Goal: Information Seeking & Learning: Check status

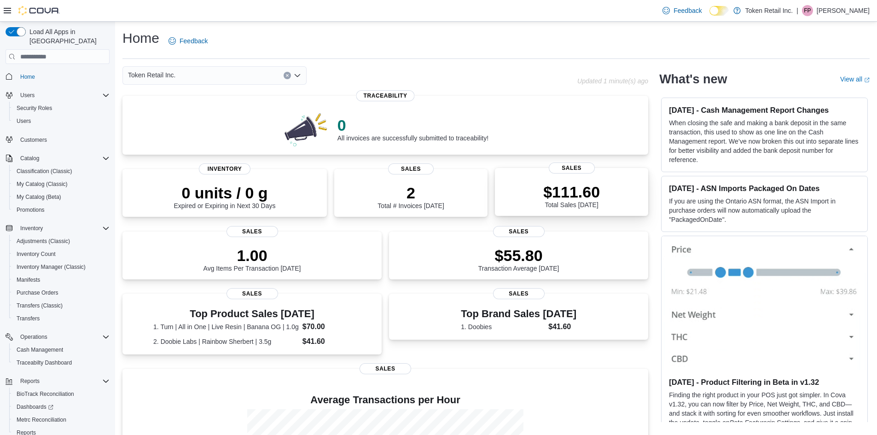
click at [543, 193] on div "$111.60 Total Sales Today" at bounding box center [571, 193] width 138 height 29
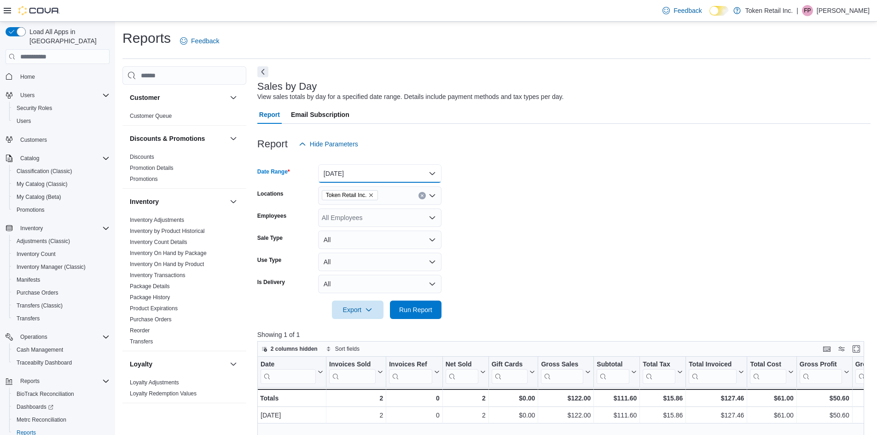
click at [385, 172] on button "Today" at bounding box center [379, 173] width 123 height 18
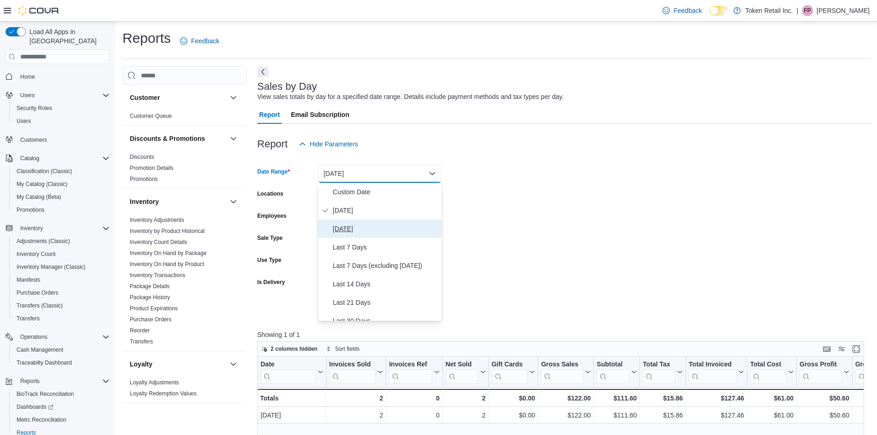
click at [364, 225] on span "Yesterday" at bounding box center [385, 228] width 105 height 11
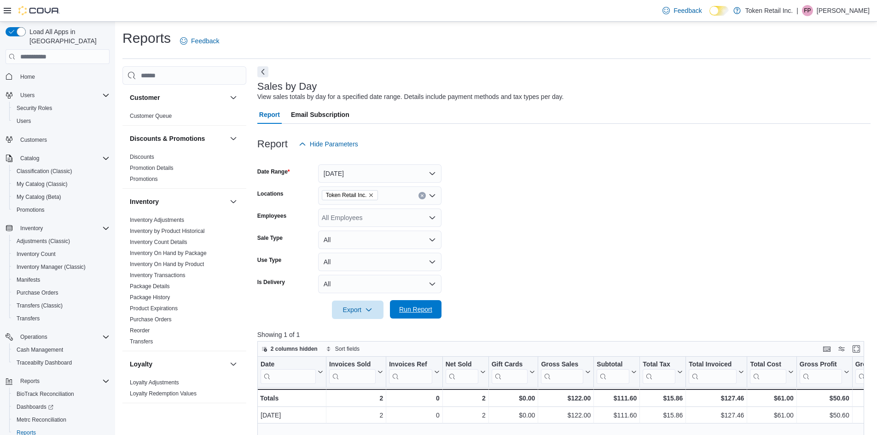
click at [418, 312] on span "Run Report" at bounding box center [415, 309] width 33 height 9
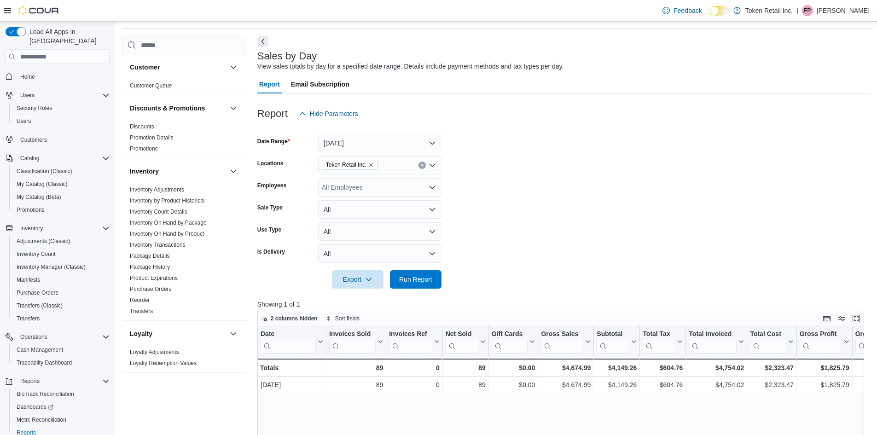
scroll to position [46, 0]
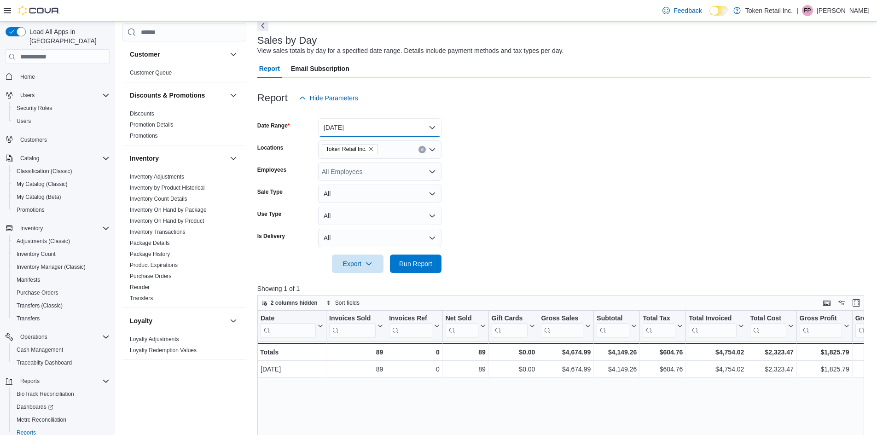
click at [412, 122] on button "Yesterday" at bounding box center [379, 127] width 123 height 18
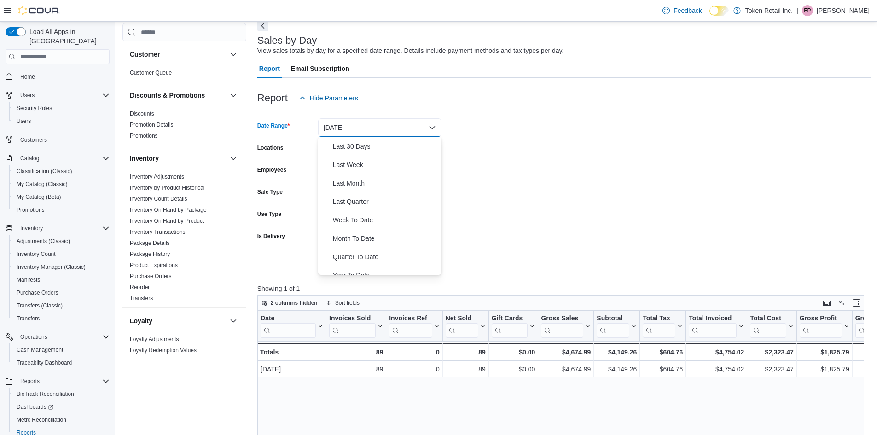
scroll to position [138, 0]
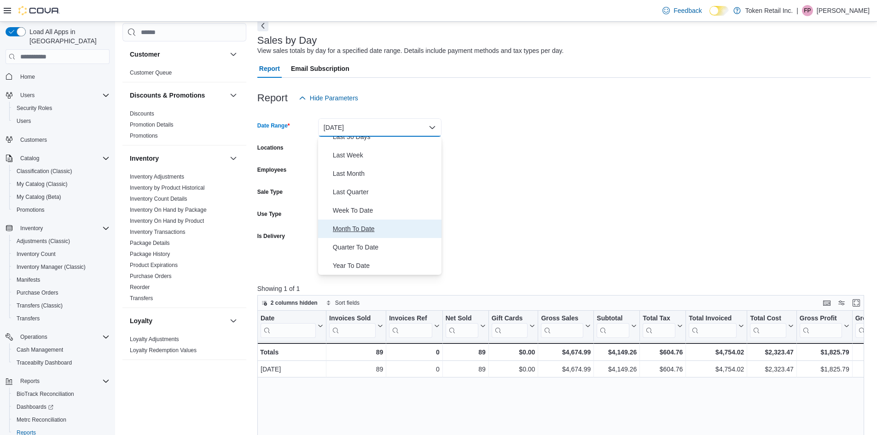
click at [375, 225] on span "Month To Date" at bounding box center [385, 228] width 105 height 11
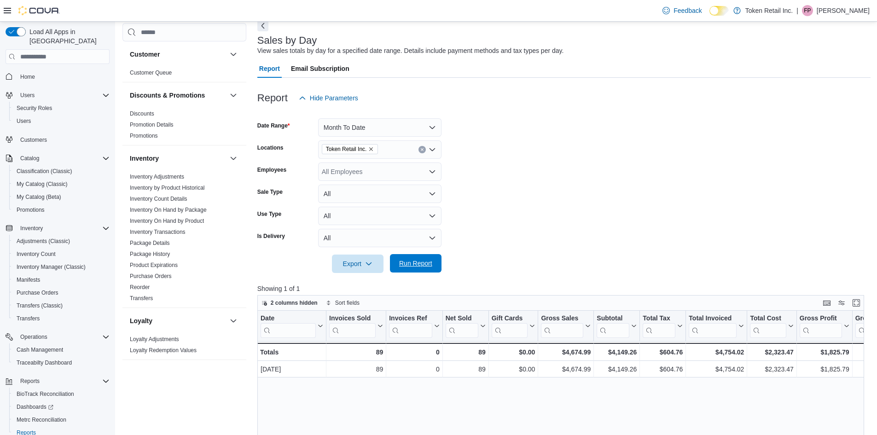
click at [415, 263] on span "Run Report" at bounding box center [415, 263] width 33 height 9
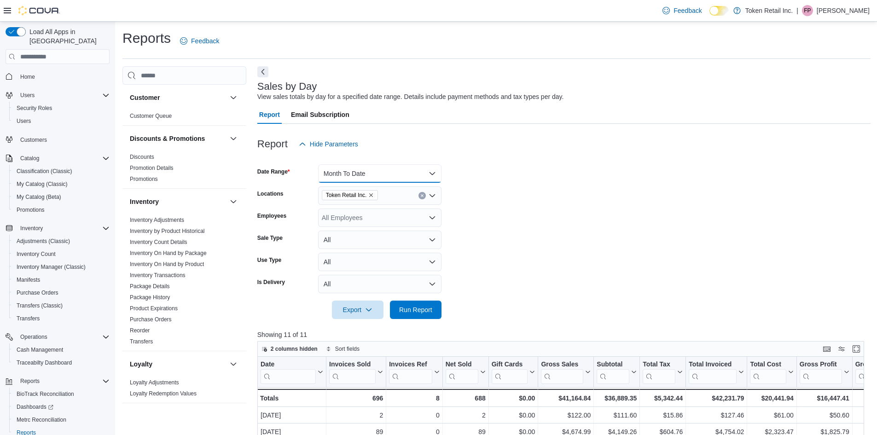
click at [399, 171] on button "Month To Date" at bounding box center [379, 173] width 123 height 18
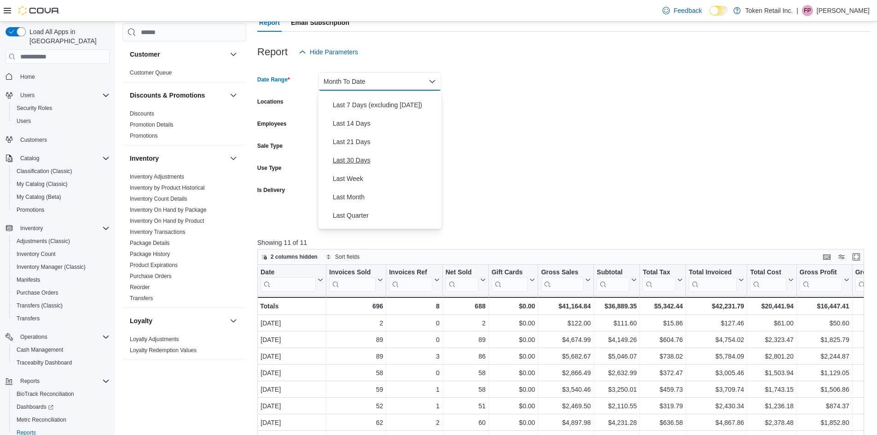
scroll to position [46, 0]
click at [557, 156] on form "Date Range Month To Date Locations Token Retail Inc. Employees All Employees Sa…" at bounding box center [563, 144] width 613 height 166
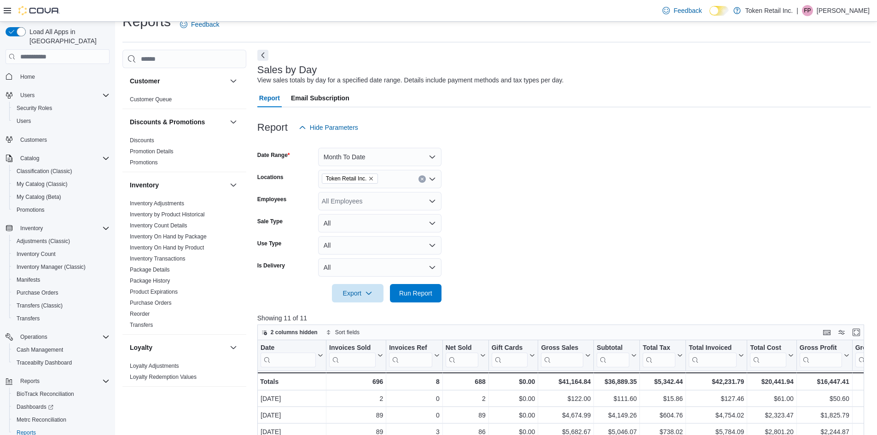
scroll to position [0, 0]
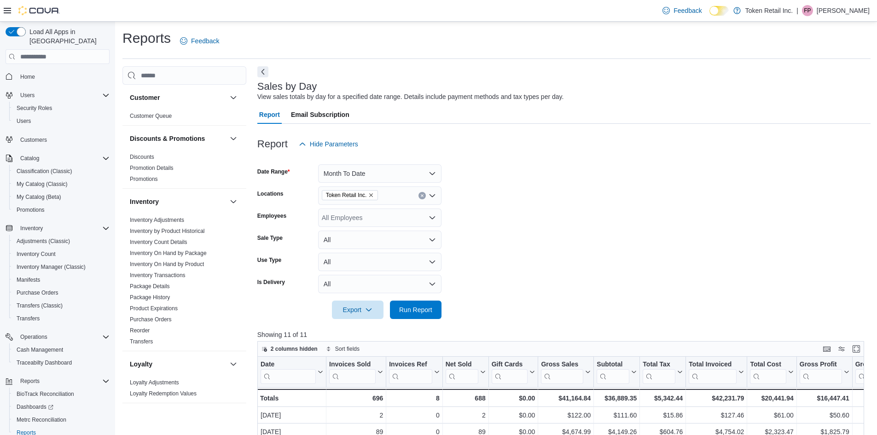
drag, startPoint x: 265, startPoint y: 64, endPoint x: 268, endPoint y: 68, distance: 5.5
click at [265, 64] on div "Reports Feedback Customer Customer Queue Discounts & Promotions Discounts Promo…" at bounding box center [496, 359] width 748 height 660
click at [269, 71] on div "Sales by Day View sales totals by day for a specified date range. Details inclu…" at bounding box center [563, 377] width 613 height 623
click at [263, 72] on button "Next" at bounding box center [262, 71] width 11 height 11
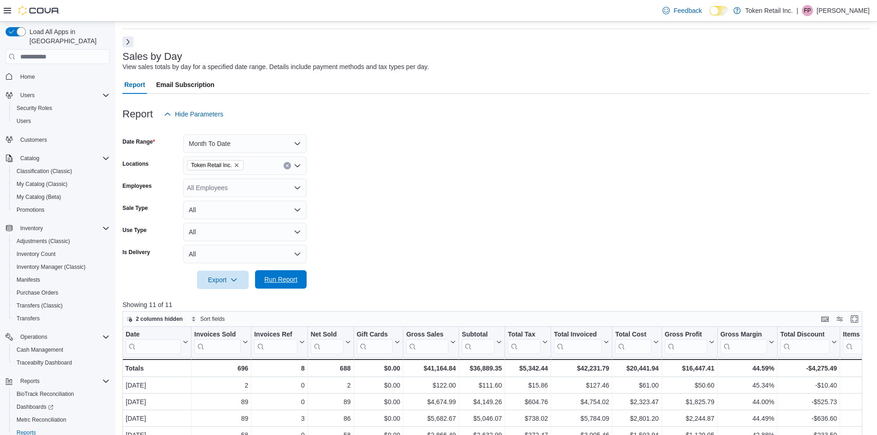
scroll to position [46, 0]
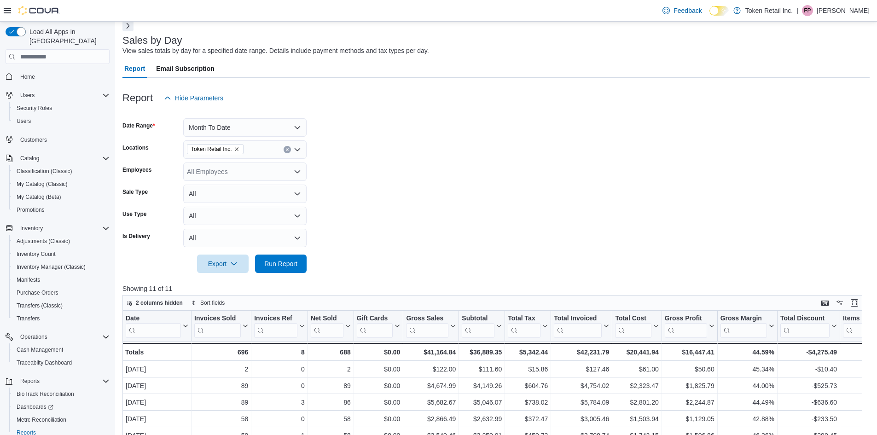
click at [11, 426] on button "Reports" at bounding box center [61, 432] width 104 height 13
click at [27, 427] on span "Reports" at bounding box center [26, 432] width 19 height 11
click at [28, 429] on span "Reports" at bounding box center [26, 432] width 19 height 7
drag, startPoint x: 30, startPoint y: 422, endPoint x: 48, endPoint y: 413, distance: 20.6
click at [31, 429] on span "Reports" at bounding box center [26, 432] width 19 height 7
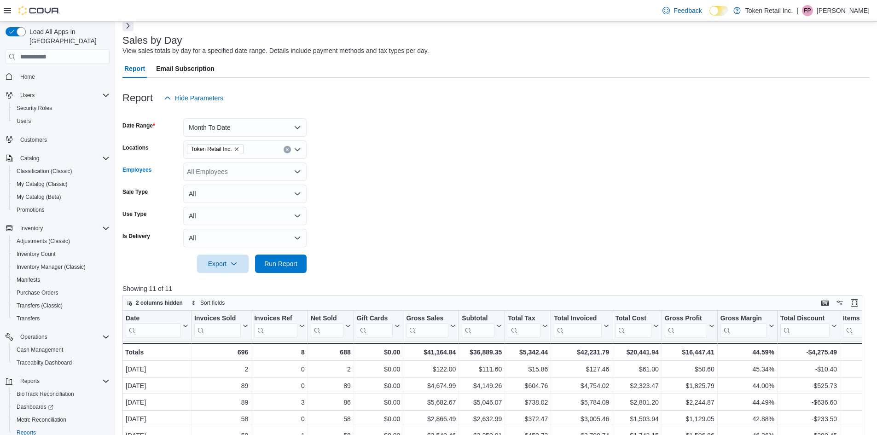
click at [234, 174] on div "All Employees" at bounding box center [244, 171] width 123 height 18
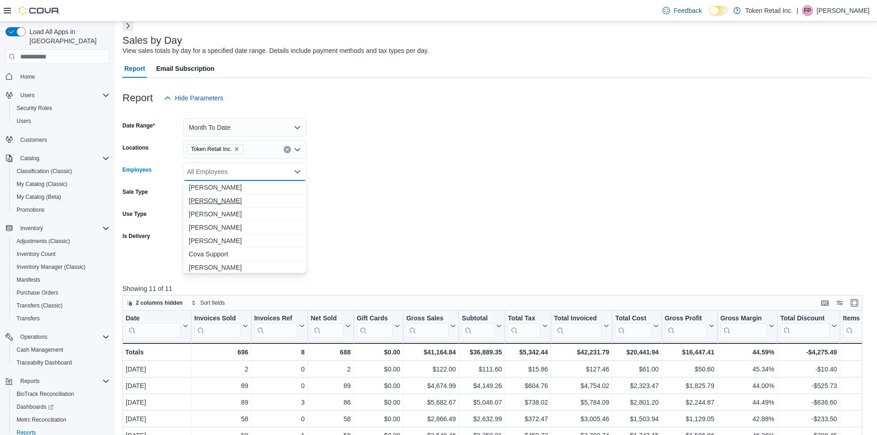
click at [219, 202] on span "andrew rampersad" at bounding box center [245, 200] width 112 height 9
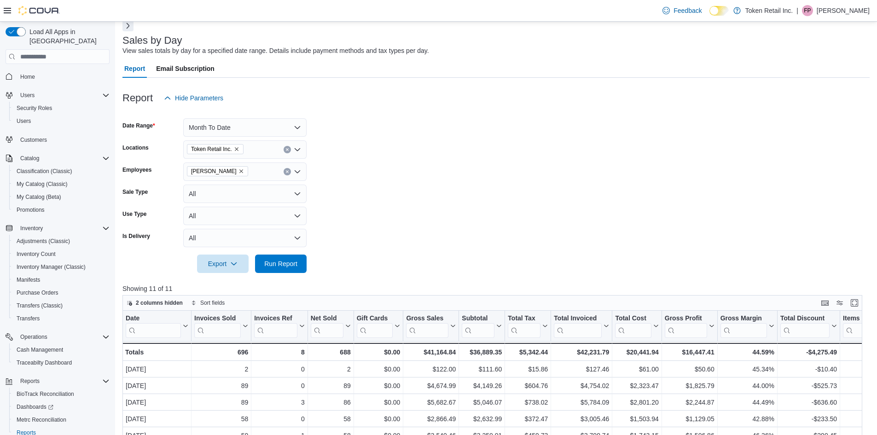
click at [386, 203] on form "Date Range Month To Date Locations Token Retail Inc. Employees andrew rampersad…" at bounding box center [495, 190] width 747 height 166
click at [281, 259] on span "Run Report" at bounding box center [280, 263] width 40 height 18
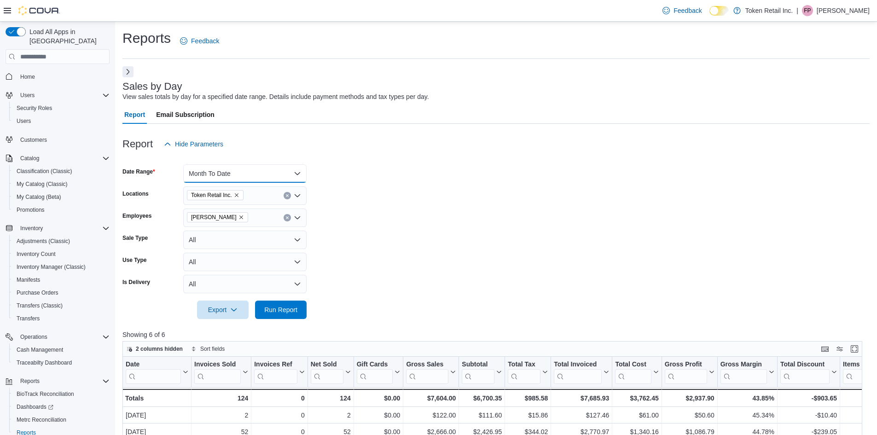
click at [248, 179] on button "Month To Date" at bounding box center [244, 173] width 123 height 18
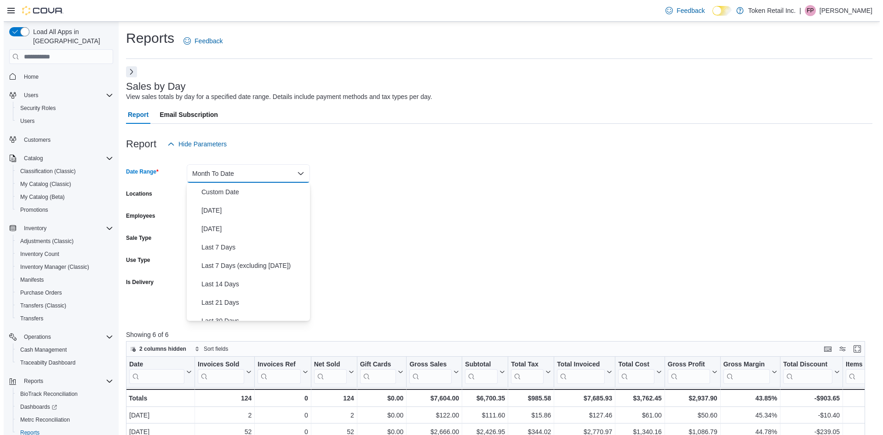
scroll to position [138, 0]
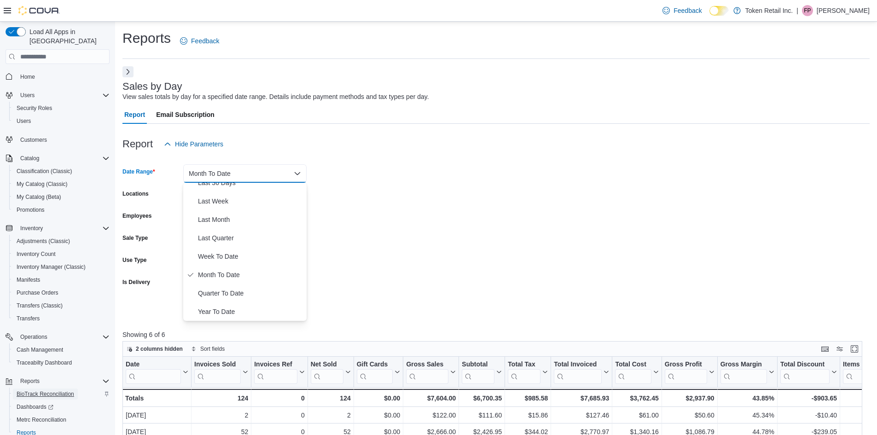
click at [38, 390] on span "BioTrack Reconciliation" at bounding box center [46, 393] width 58 height 7
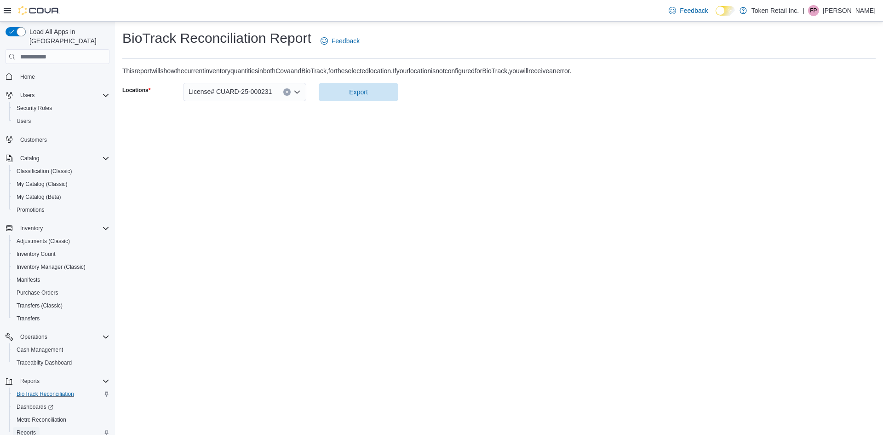
click at [25, 429] on span "Reports" at bounding box center [26, 432] width 19 height 7
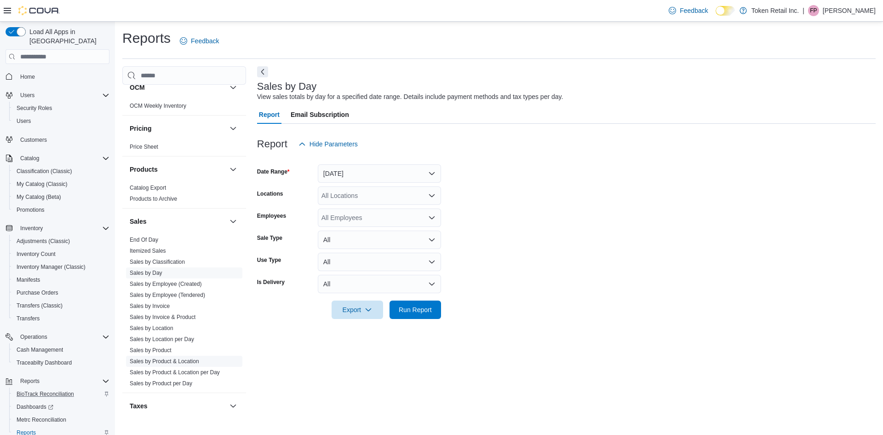
scroll to position [368, 0]
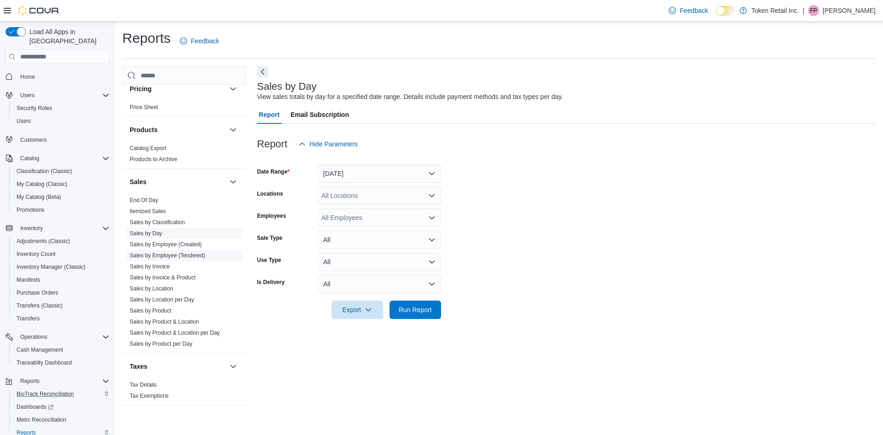
click at [190, 259] on span "Sales by Employee (Tendered)" at bounding box center [167, 255] width 75 height 7
click at [196, 258] on link "Sales by Employee (Tendered)" at bounding box center [167, 255] width 75 height 6
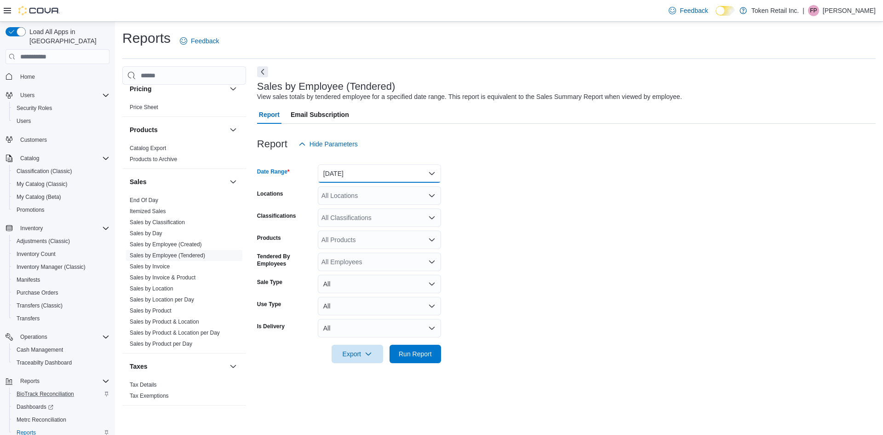
click at [410, 173] on button "Yesterday" at bounding box center [379, 173] width 123 height 18
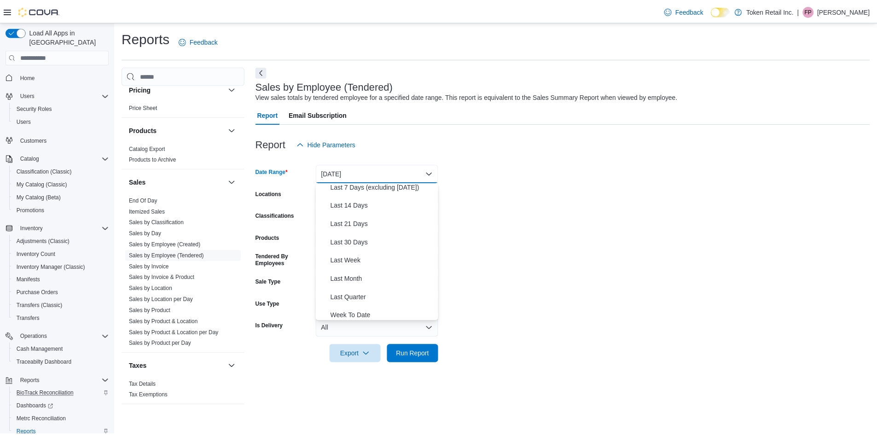
scroll to position [138, 0]
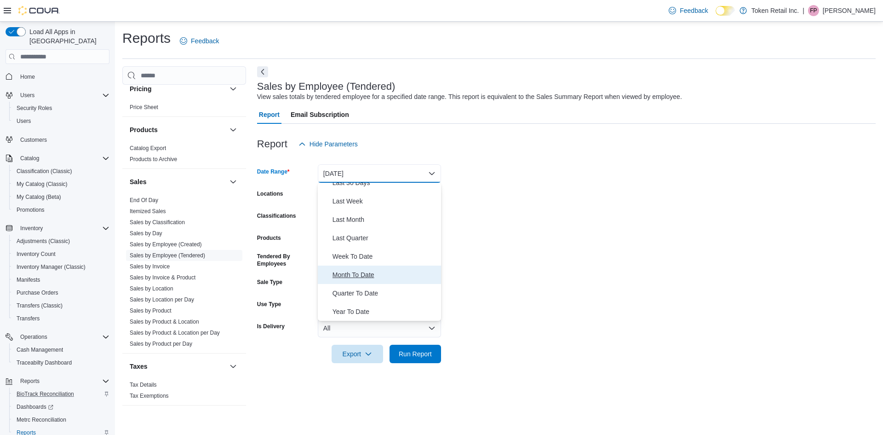
click at [350, 273] on span "Month To Date" at bounding box center [385, 274] width 105 height 11
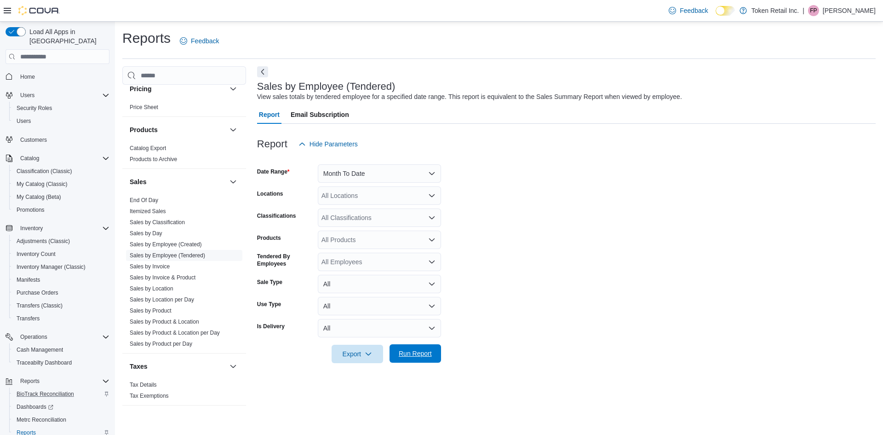
click at [415, 358] on span "Run Report" at bounding box center [415, 353] width 33 height 9
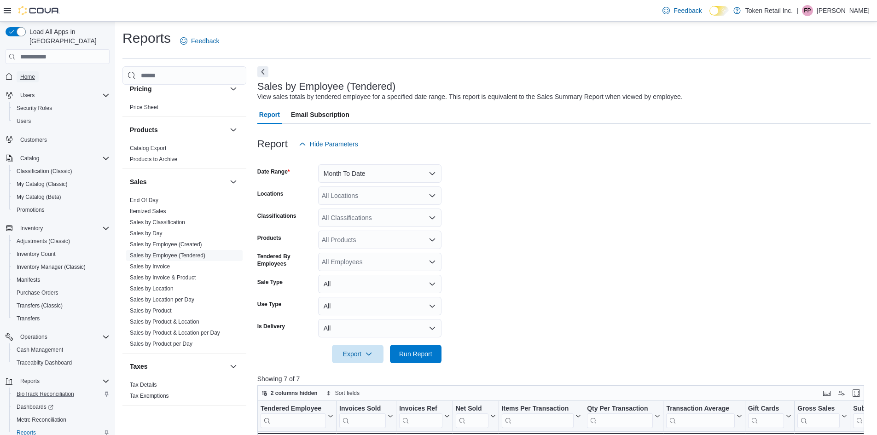
click at [36, 71] on link "Home" at bounding box center [28, 76] width 22 height 11
